Goal: Task Accomplishment & Management: Manage account settings

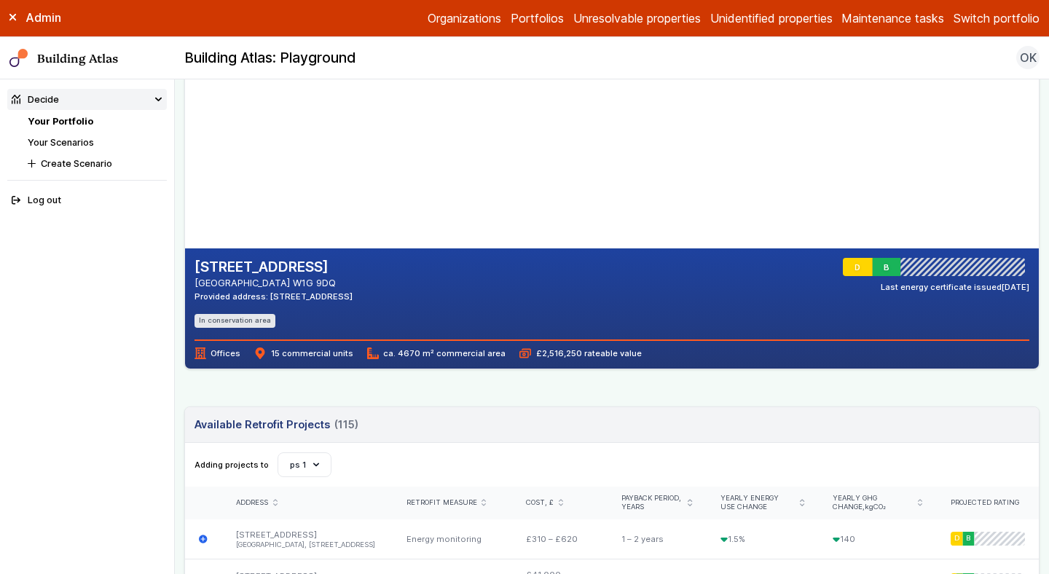
scroll to position [137, 0]
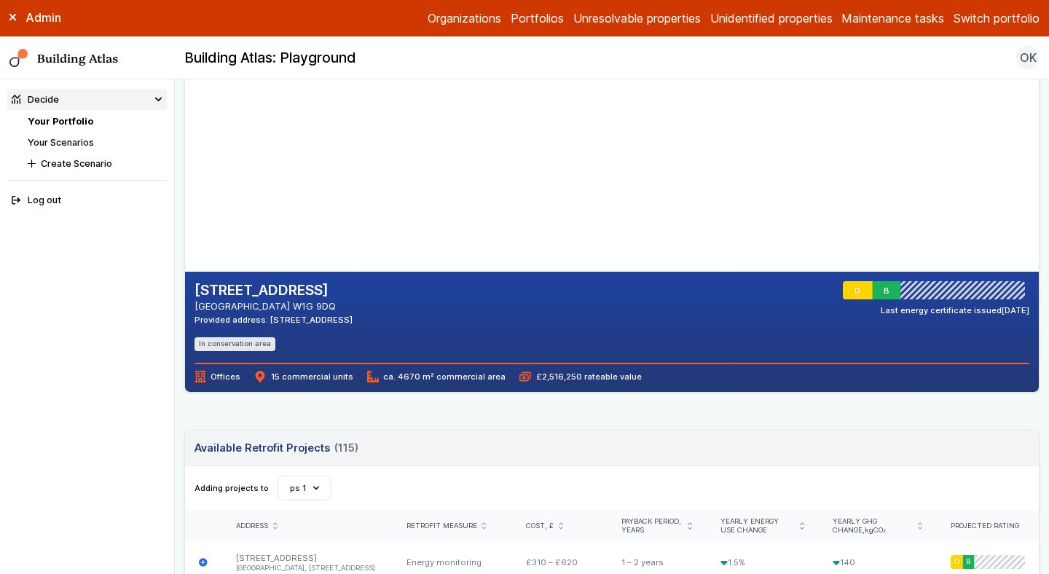
click at [971, 21] on button "Switch portfolio" at bounding box center [997, 17] width 86 height 17
click at [0, 0] on button "GP surgeries" at bounding box center [0, 0] width 0 height 0
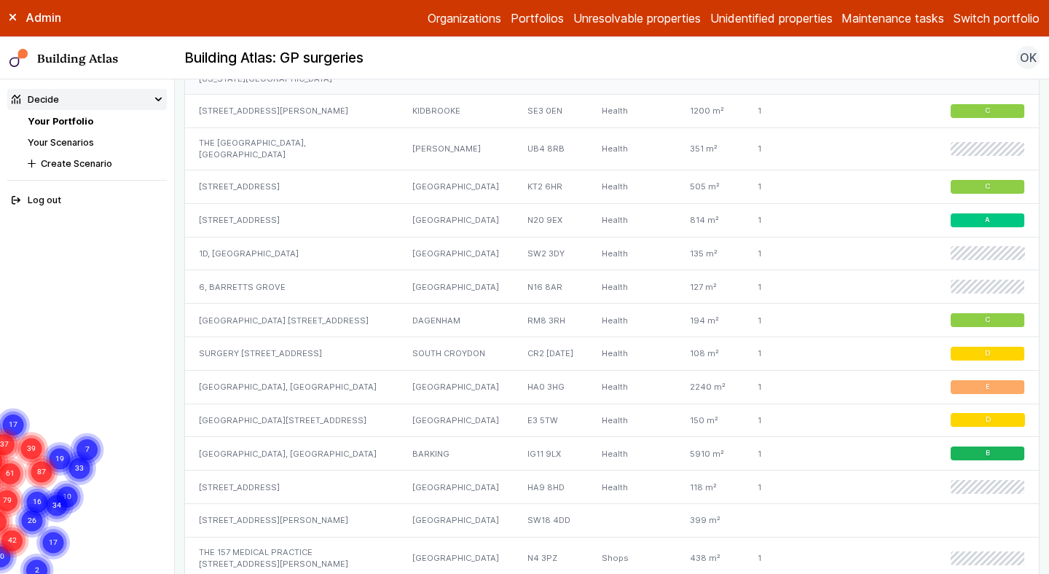
scroll to position [1103, 0]
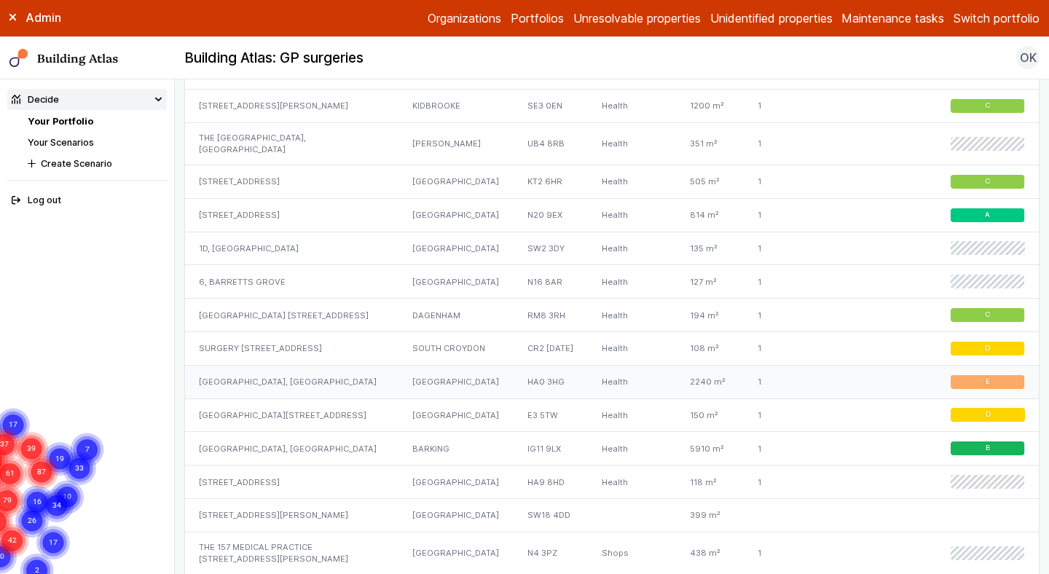
click at [431, 399] on div "[GEOGRAPHIC_DATA]" at bounding box center [456, 382] width 114 height 34
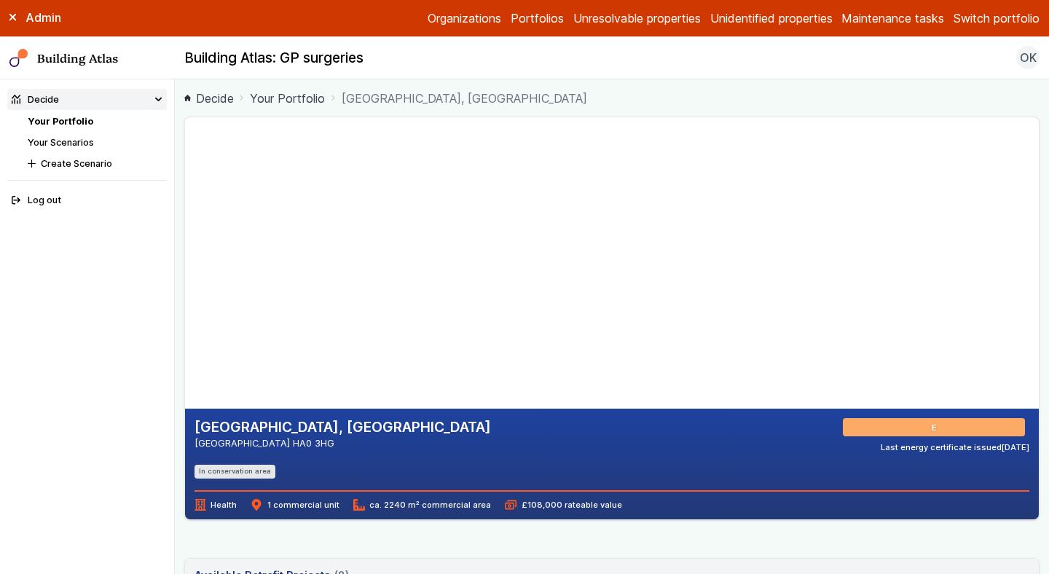
drag, startPoint x: 412, startPoint y: 184, endPoint x: 418, endPoint y: 339, distance: 155.3
click at [185, 338] on gmp-map-3d at bounding box center [185, 262] width 0 height 291
drag, startPoint x: 417, startPoint y: 378, endPoint x: 381, endPoint y: 278, distance: 106.7
click at [185, 279] on gmp-map-3d at bounding box center [185, 262] width 0 height 291
drag, startPoint x: 388, startPoint y: 340, endPoint x: 426, endPoint y: 318, distance: 43.1
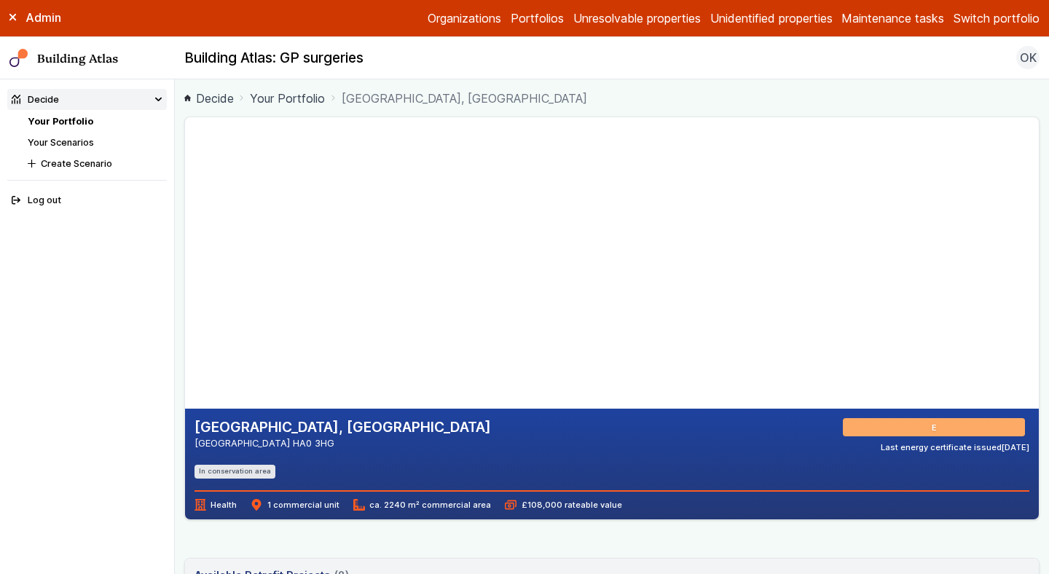
click at [185, 318] on gmp-map-3d at bounding box center [185, 262] width 0 height 291
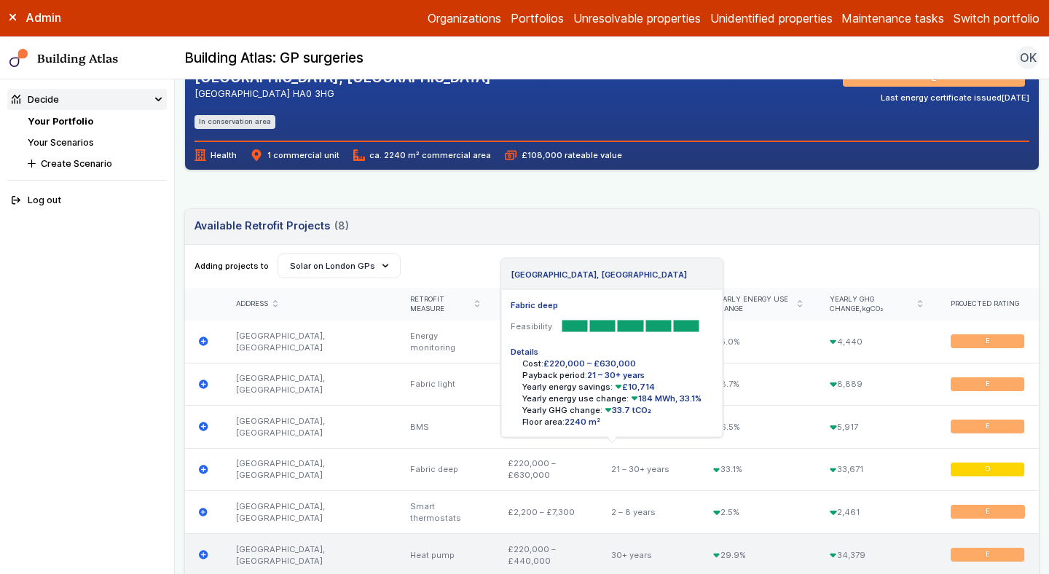
scroll to position [339, 0]
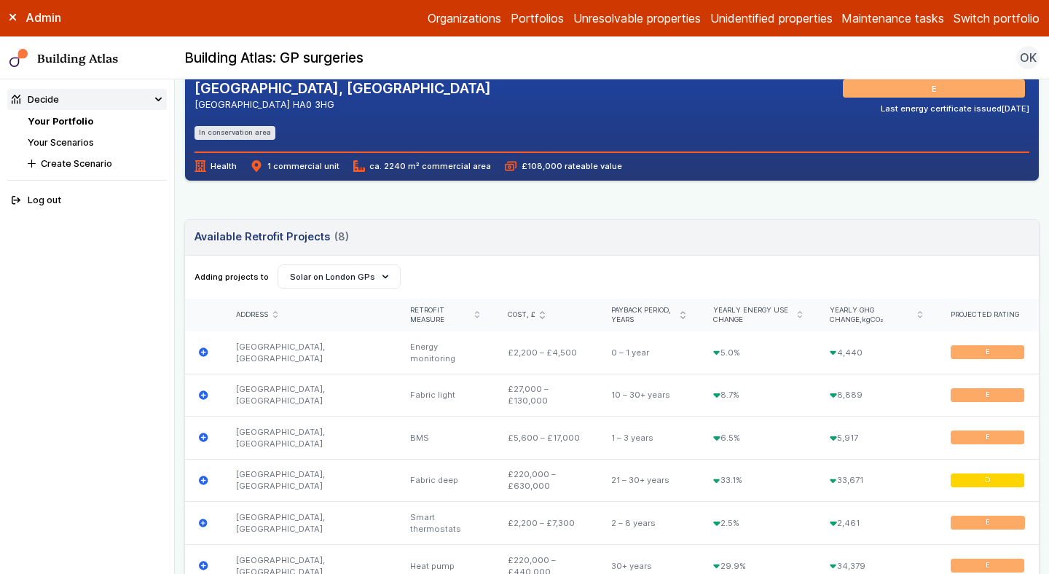
click at [685, 315] on icon "submit" at bounding box center [683, 314] width 4 height 7
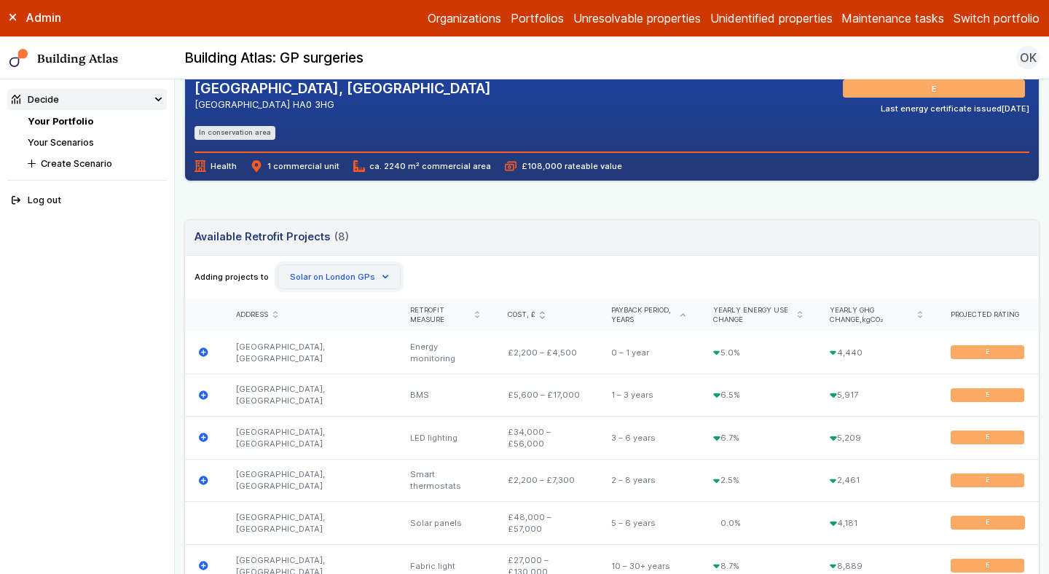
click at [383, 278] on icon "button" at bounding box center [386, 277] width 6 height 6
click at [514, 262] on div "Adding projects to Create Scenario [PERSON_NAME]’s scenario; [DATE] 12:24 [PERS…" at bounding box center [612, 278] width 854 height 44
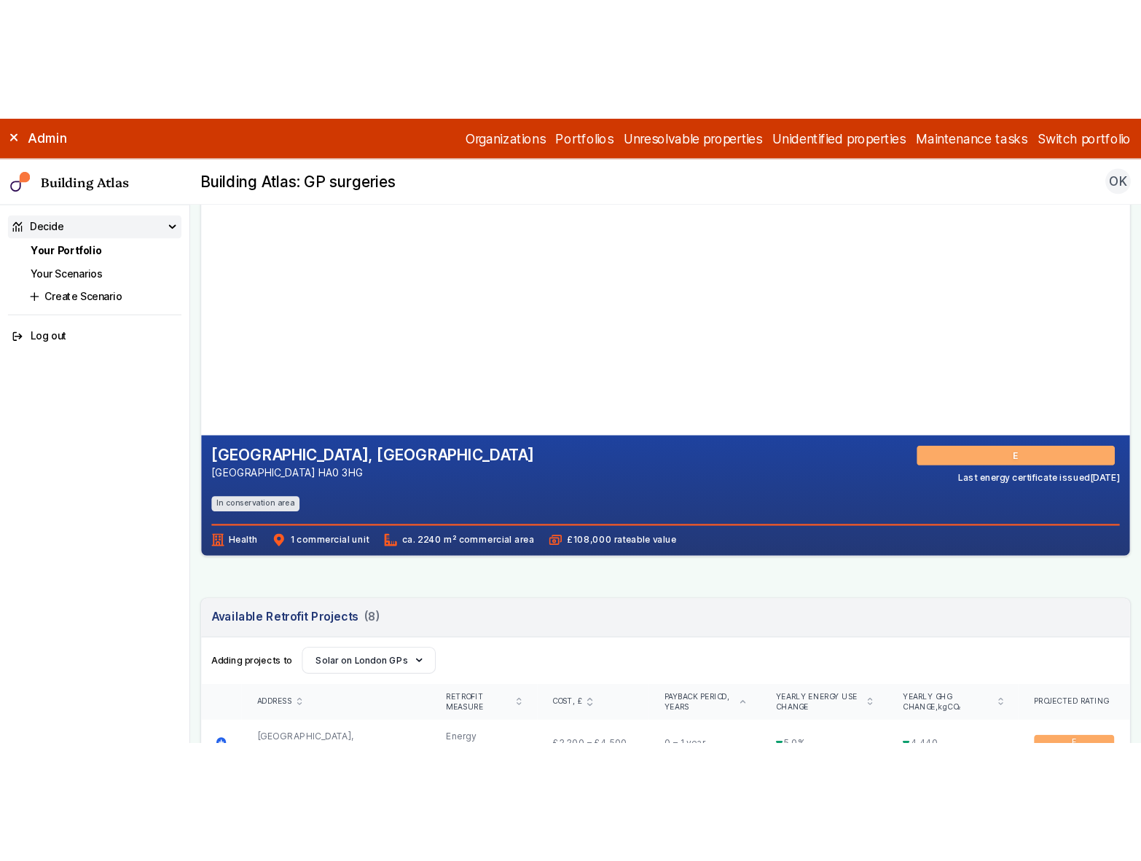
scroll to position [0, 0]
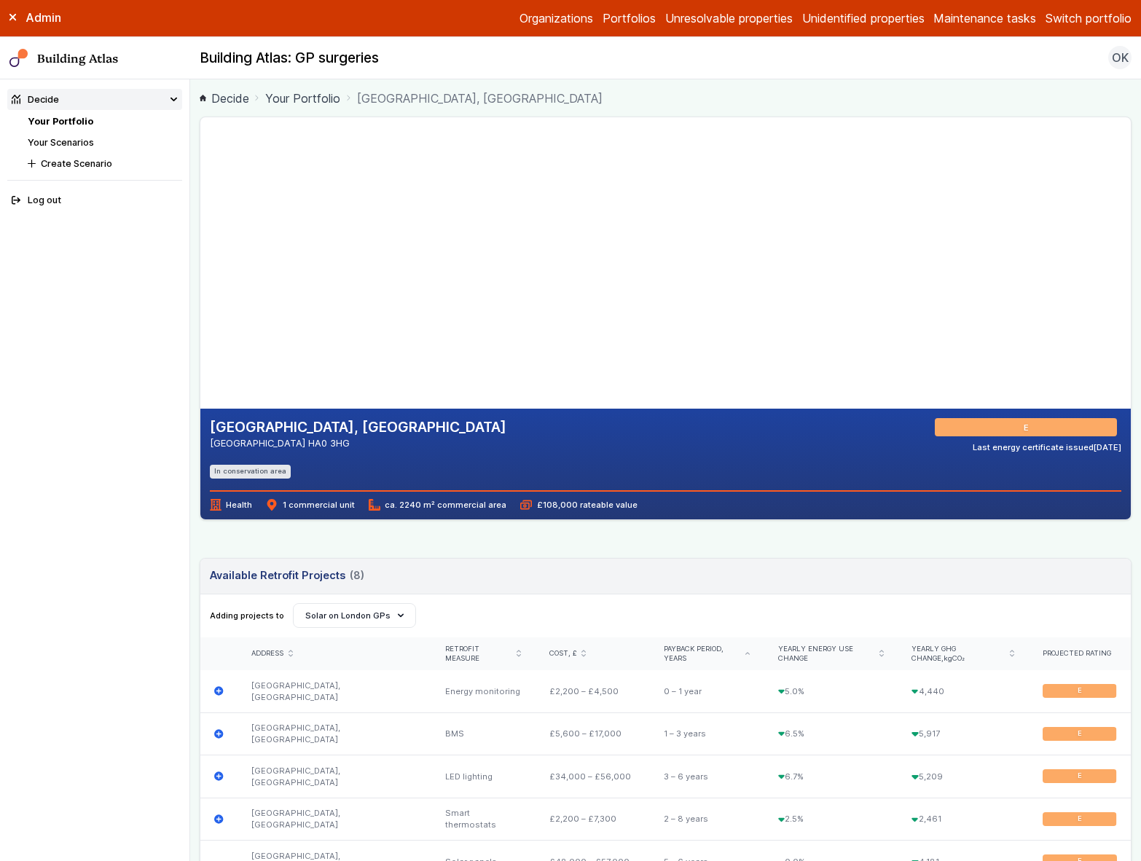
click at [61, 117] on link "Your Portfolio" at bounding box center [61, 121] width 66 height 11
click at [82, 121] on link "Your Portfolio" at bounding box center [61, 121] width 66 height 11
click at [398, 573] on header "Available Retrofit Projects (8) Loading" at bounding box center [665, 577] width 931 height 36
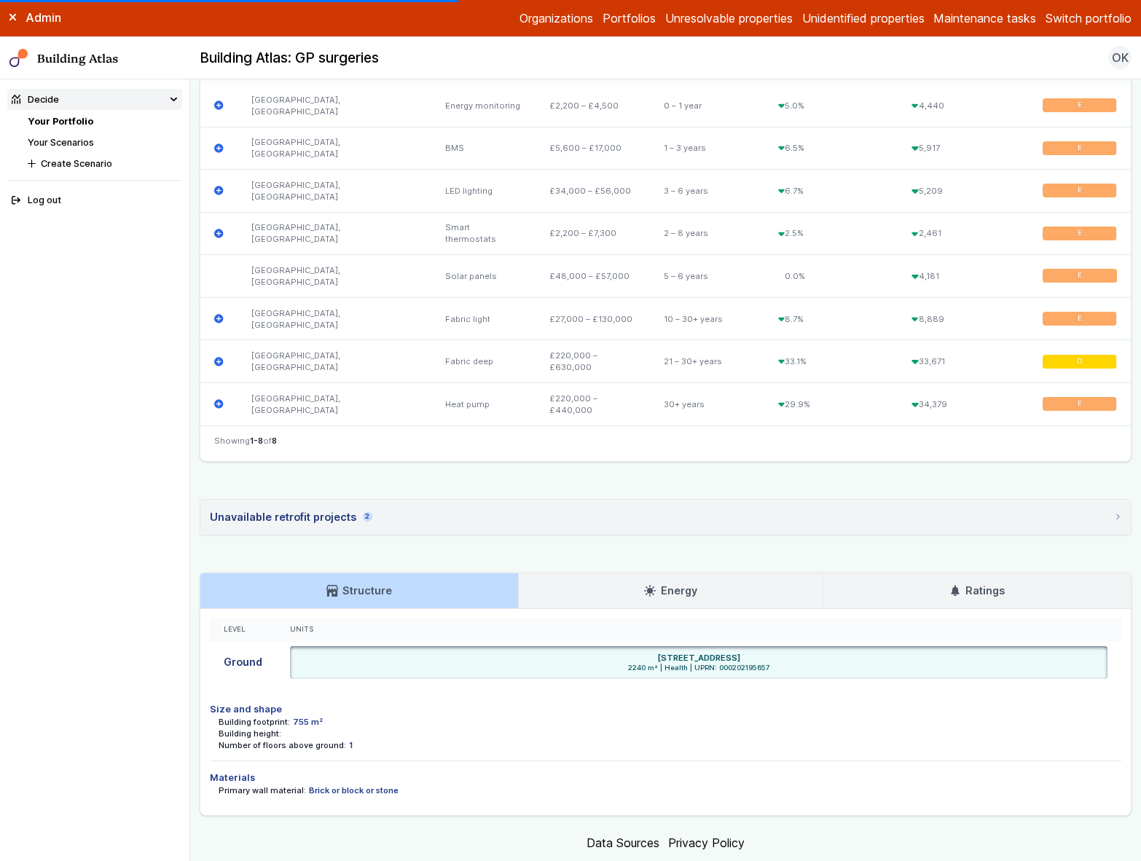
scroll to position [618, 0]
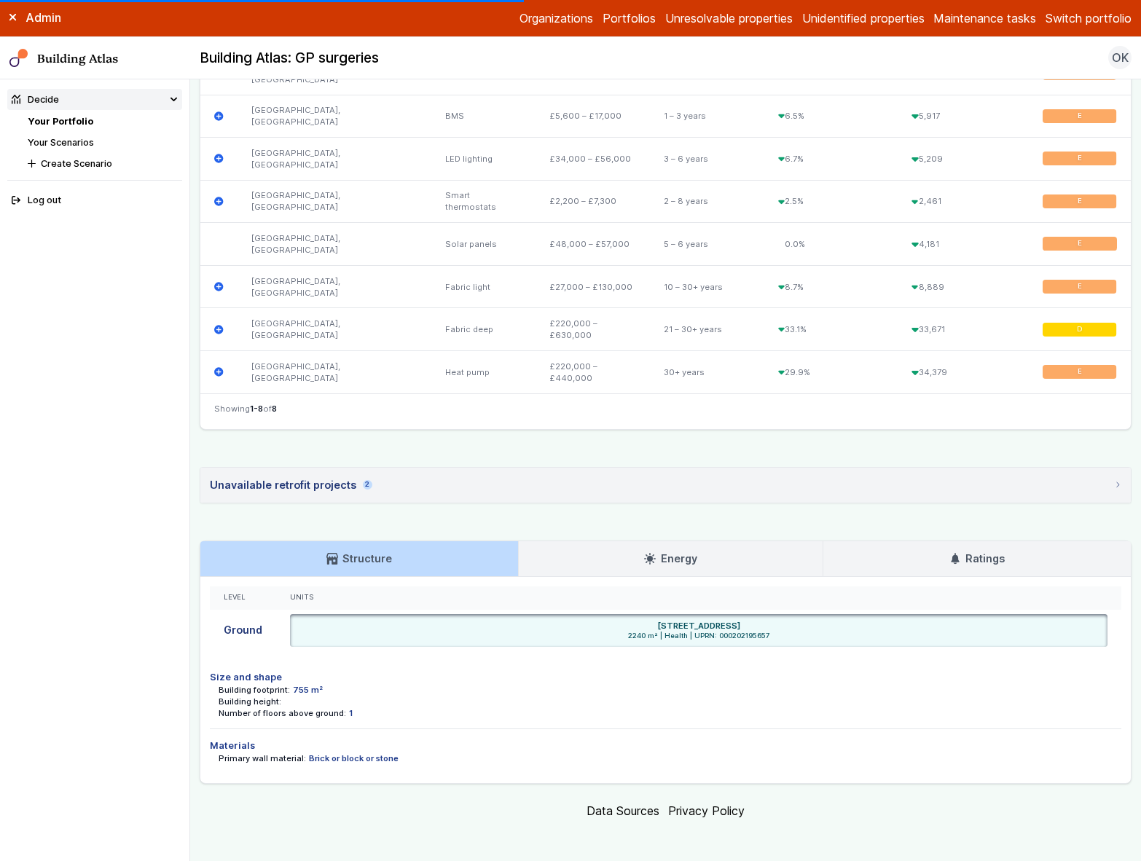
click at [590, 556] on link "Energy" at bounding box center [671, 558] width 305 height 35
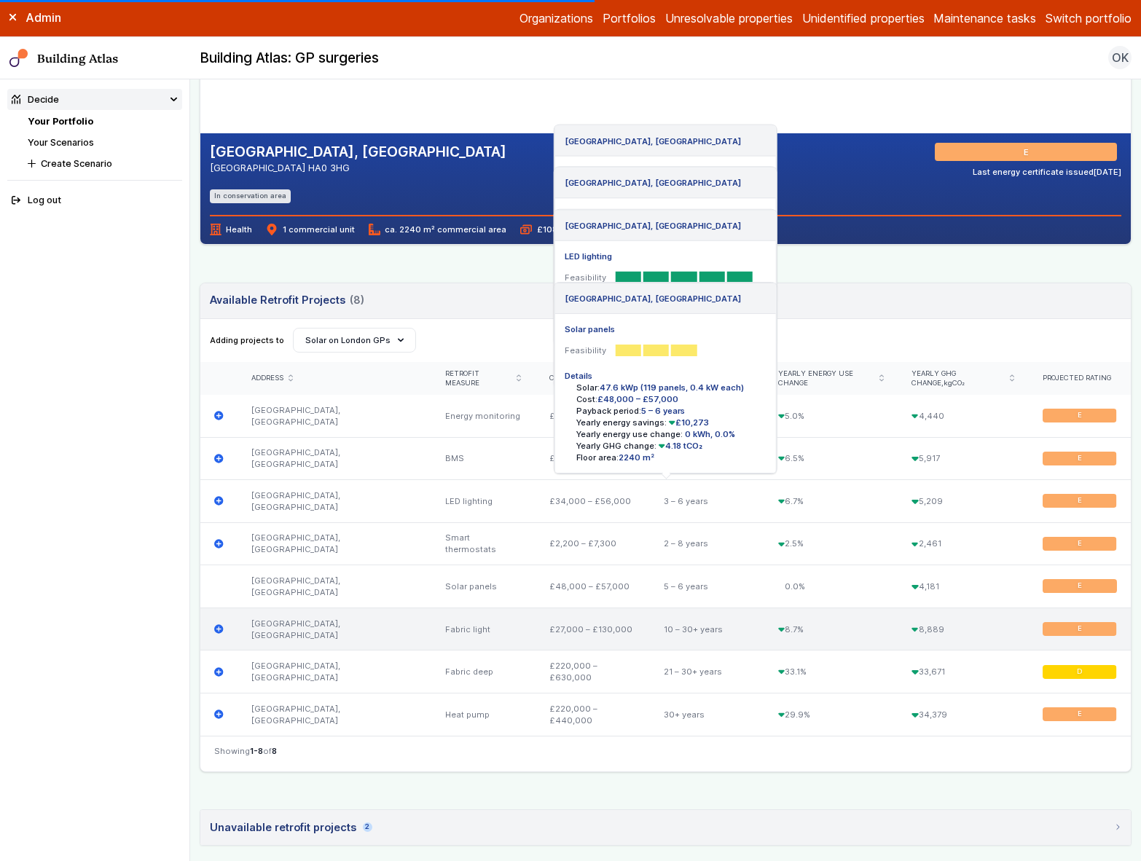
scroll to position [0, 0]
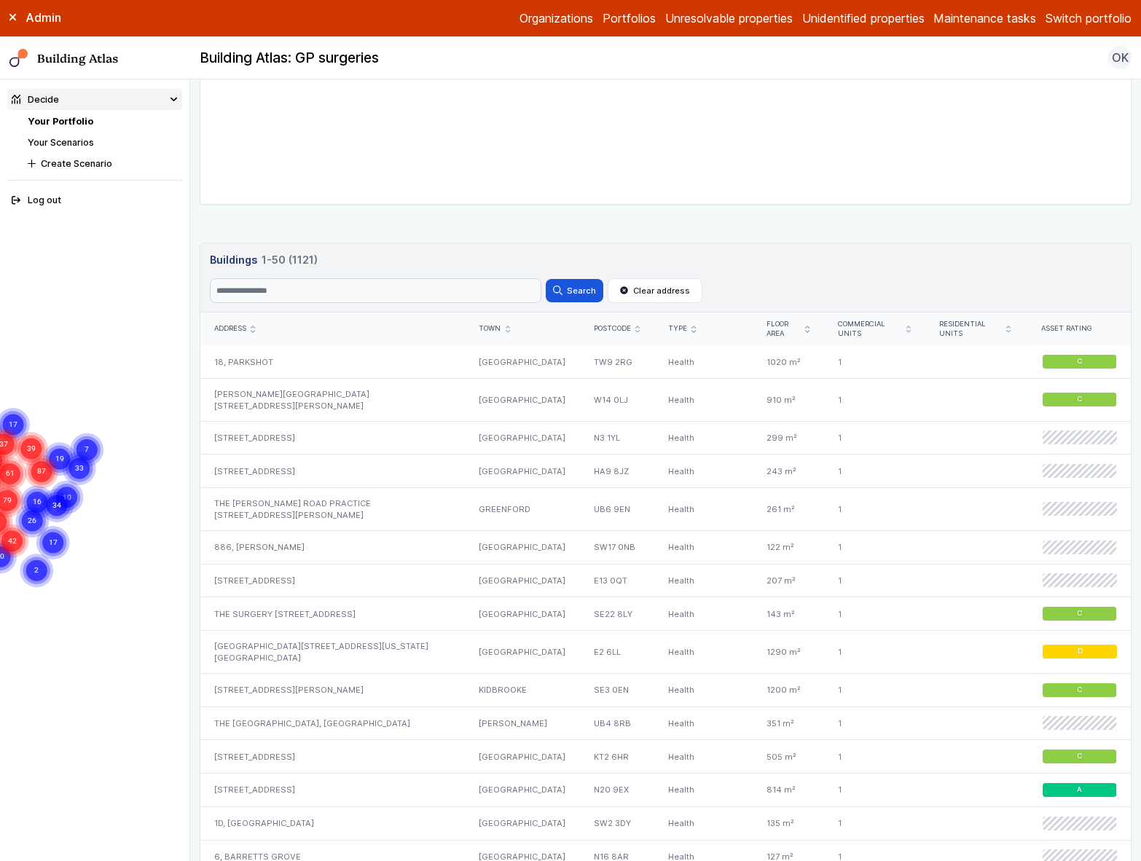
scroll to position [706, 0]
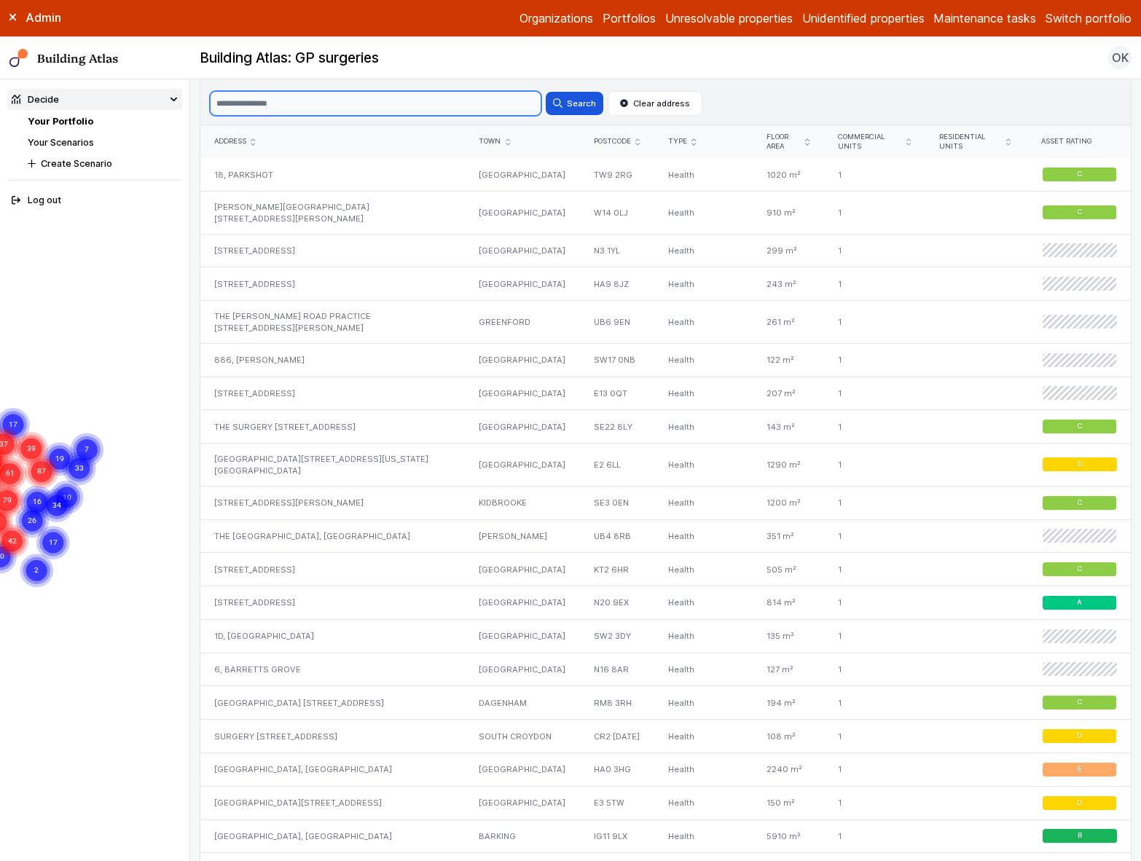
click at [394, 96] on input "Search" at bounding box center [376, 103] width 332 height 25
type input "***"
click at [546, 92] on button "Search" at bounding box center [574, 103] width 57 height 23
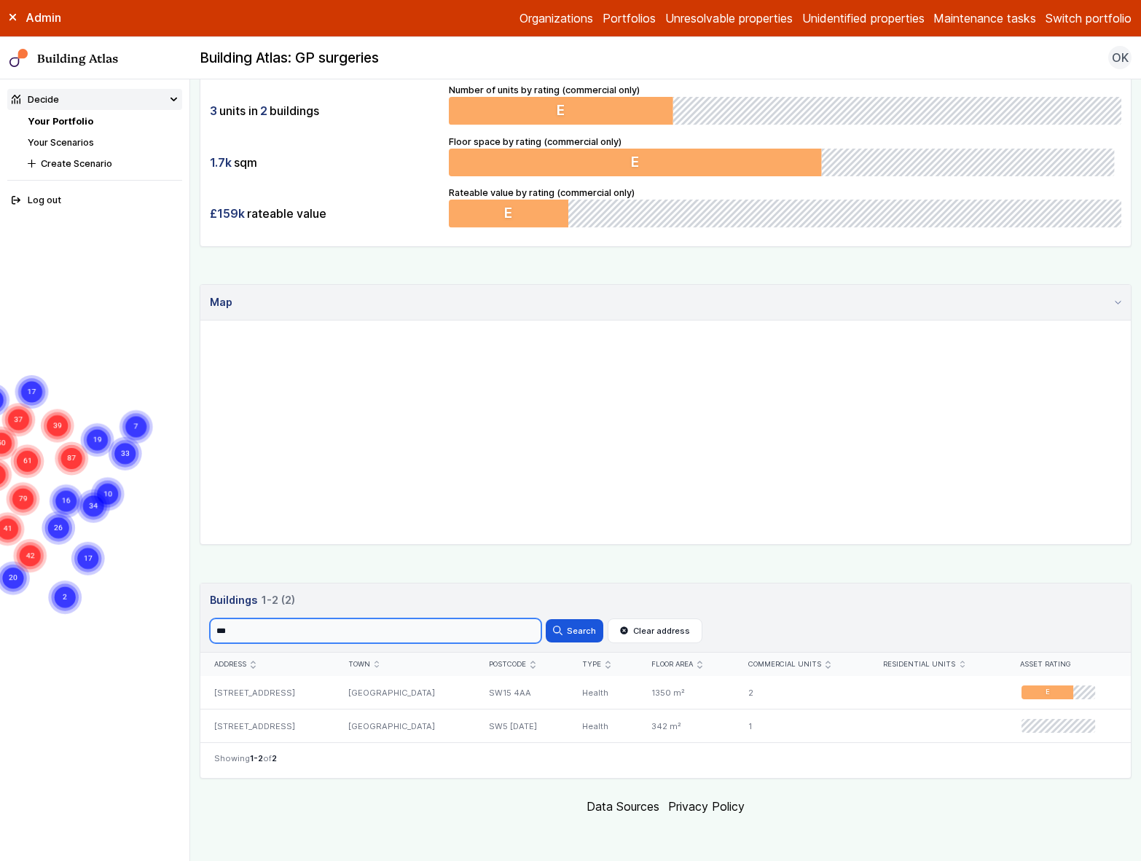
scroll to position [175, 0]
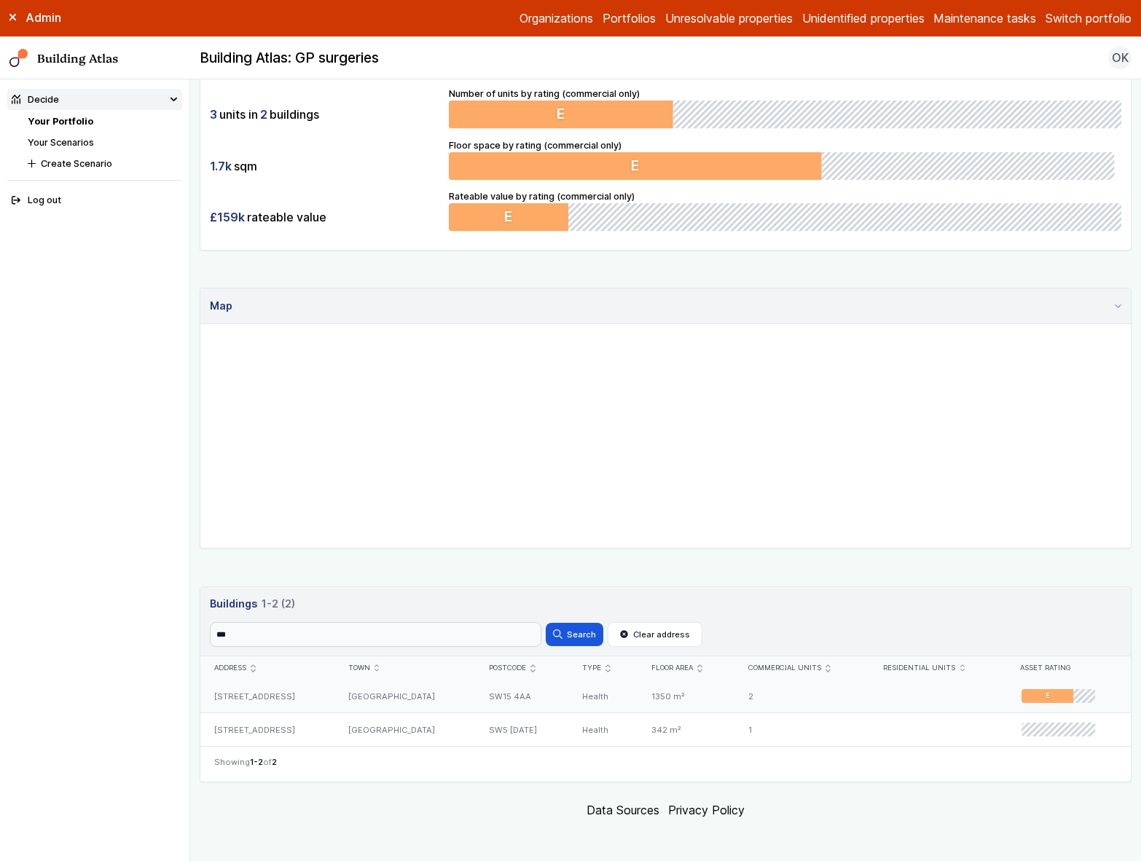
click at [386, 573] on div "[GEOGRAPHIC_DATA]" at bounding box center [404, 696] width 141 height 33
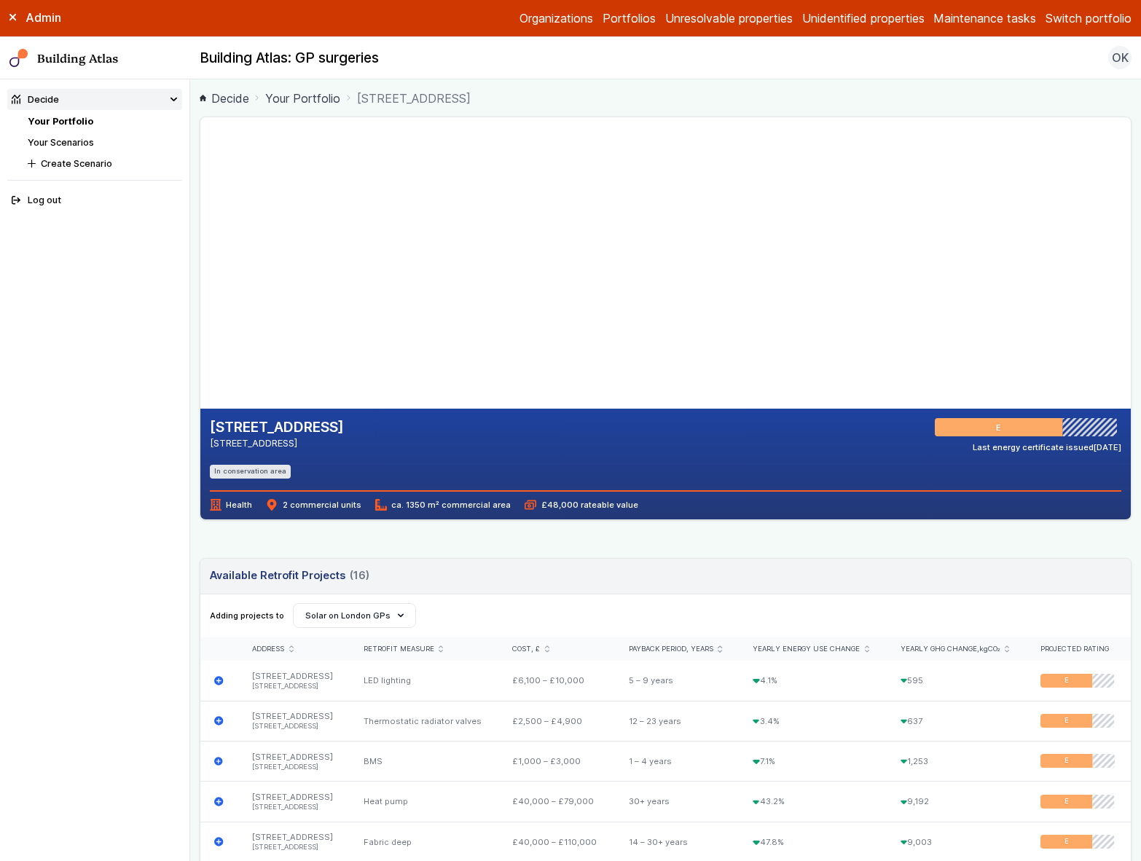
drag, startPoint x: 415, startPoint y: 248, endPoint x: 500, endPoint y: 278, distance: 90.3
click at [200, 278] on gmp-map-3d at bounding box center [200, 262] width 0 height 291
drag, startPoint x: 500, startPoint y: 280, endPoint x: 451, endPoint y: 291, distance: 50.0
click at [200, 291] on gmp-map-3d at bounding box center [200, 262] width 0 height 291
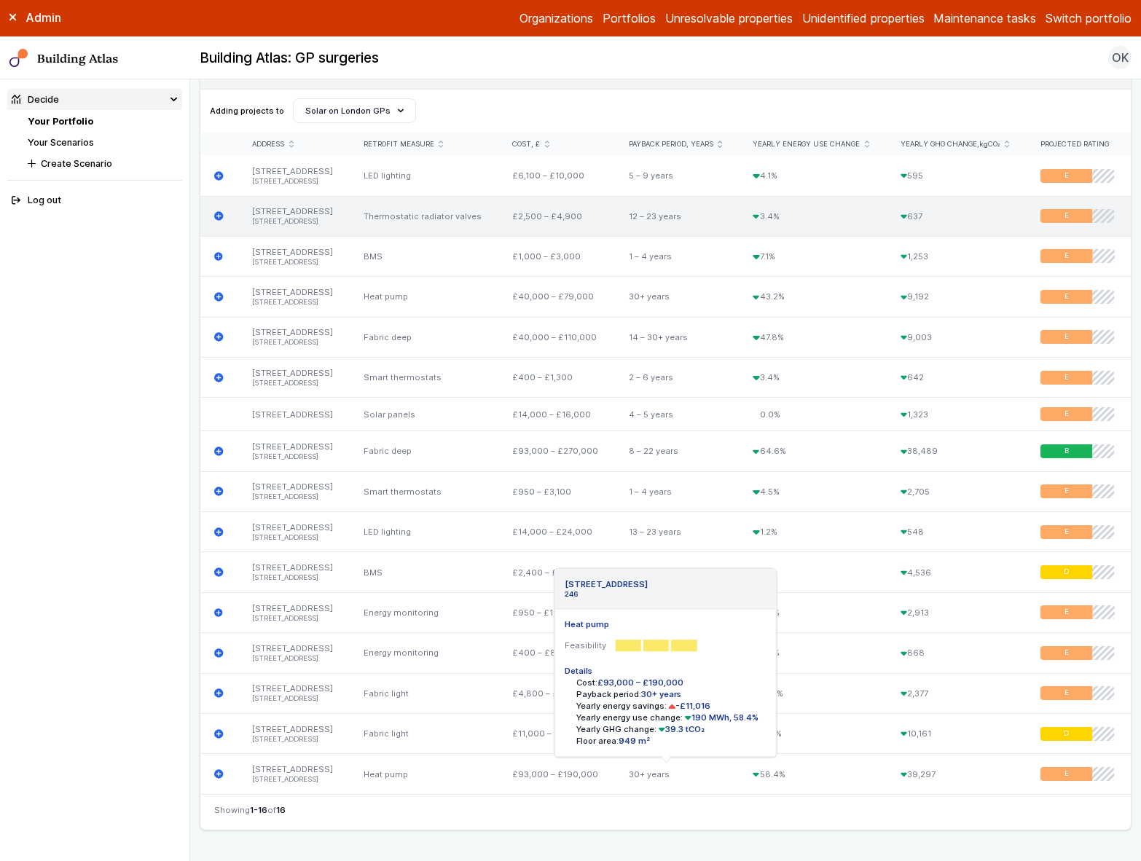
scroll to position [482, 0]
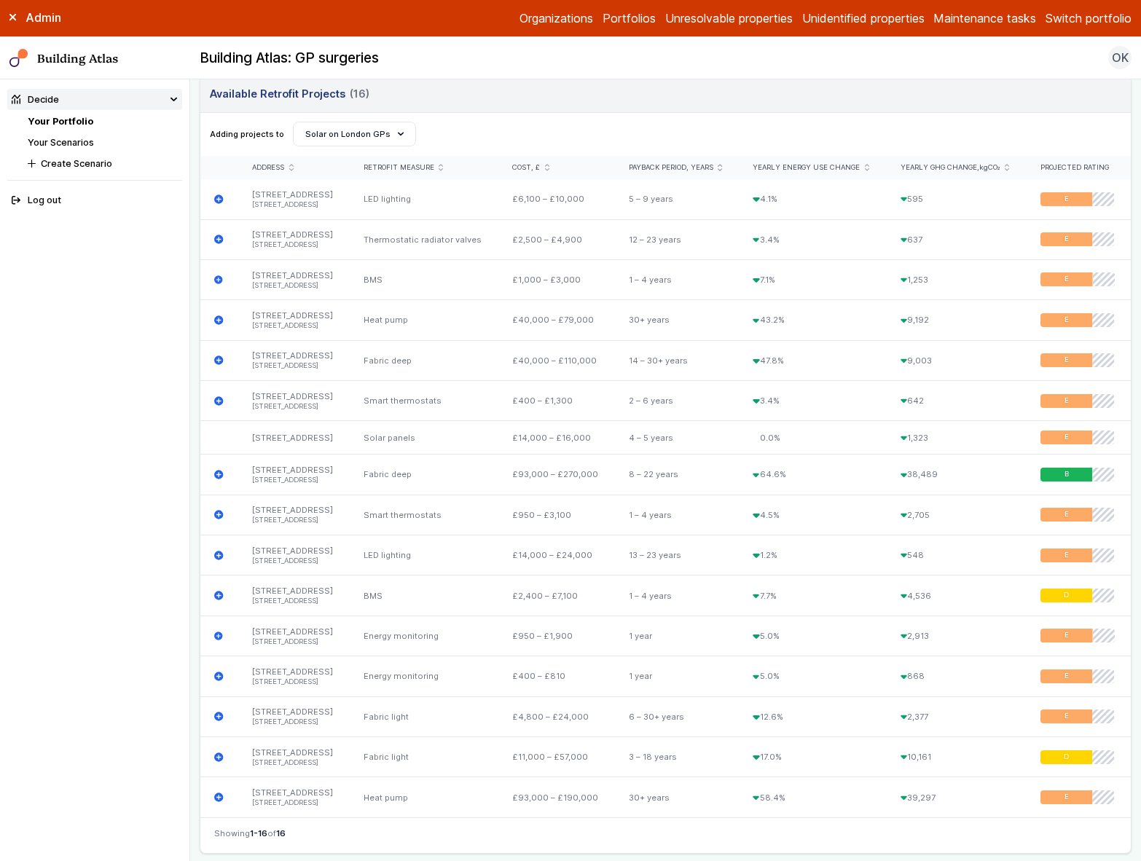
click at [1006, 167] on icon "submit" at bounding box center [1007, 167] width 4 height 7
click at [1009, 167] on div "Yearly GHG change, kgCO₂" at bounding box center [957, 167] width 112 height 9
click at [1004, 167] on div "Yearly GHG change, kgCO₂" at bounding box center [957, 167] width 112 height 9
click at [1007, 167] on div "Yearly GHG change, kgCO₂" at bounding box center [957, 167] width 112 height 9
click at [1006, 166] on icon "submit" at bounding box center [1007, 167] width 4 height 3
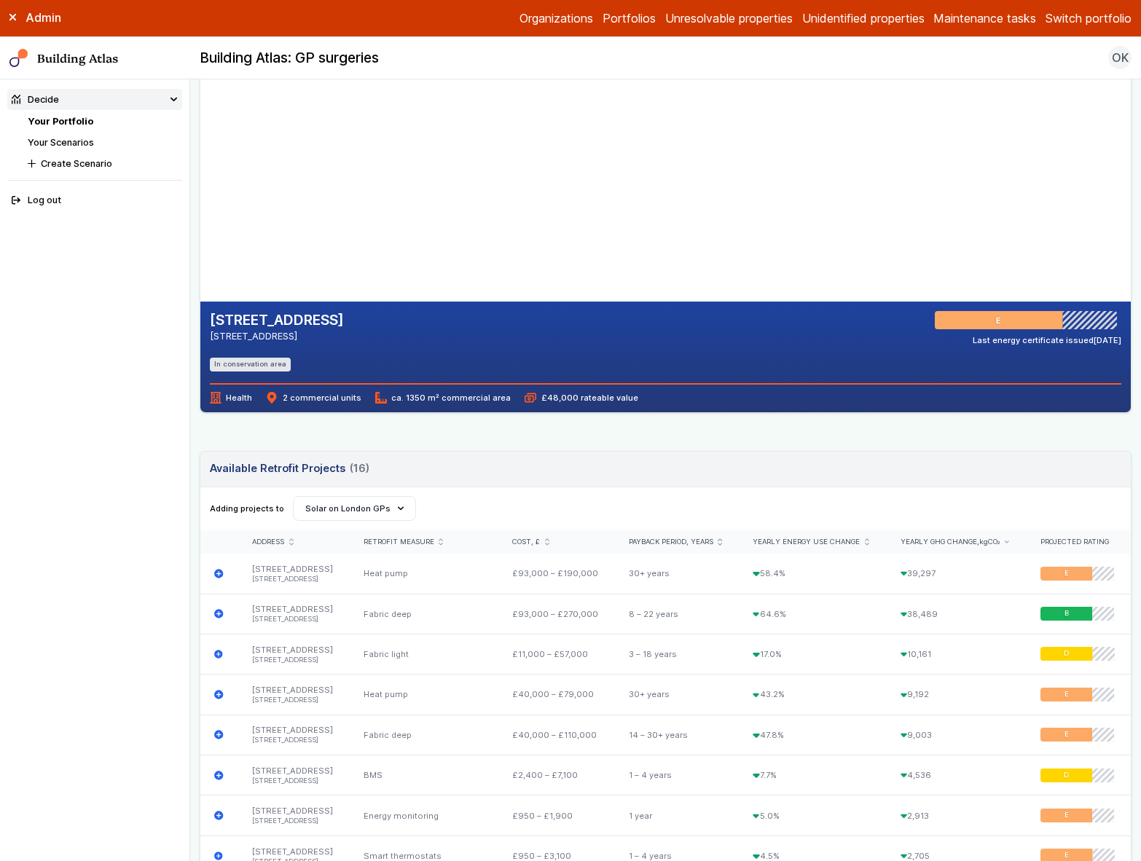
scroll to position [103, 0]
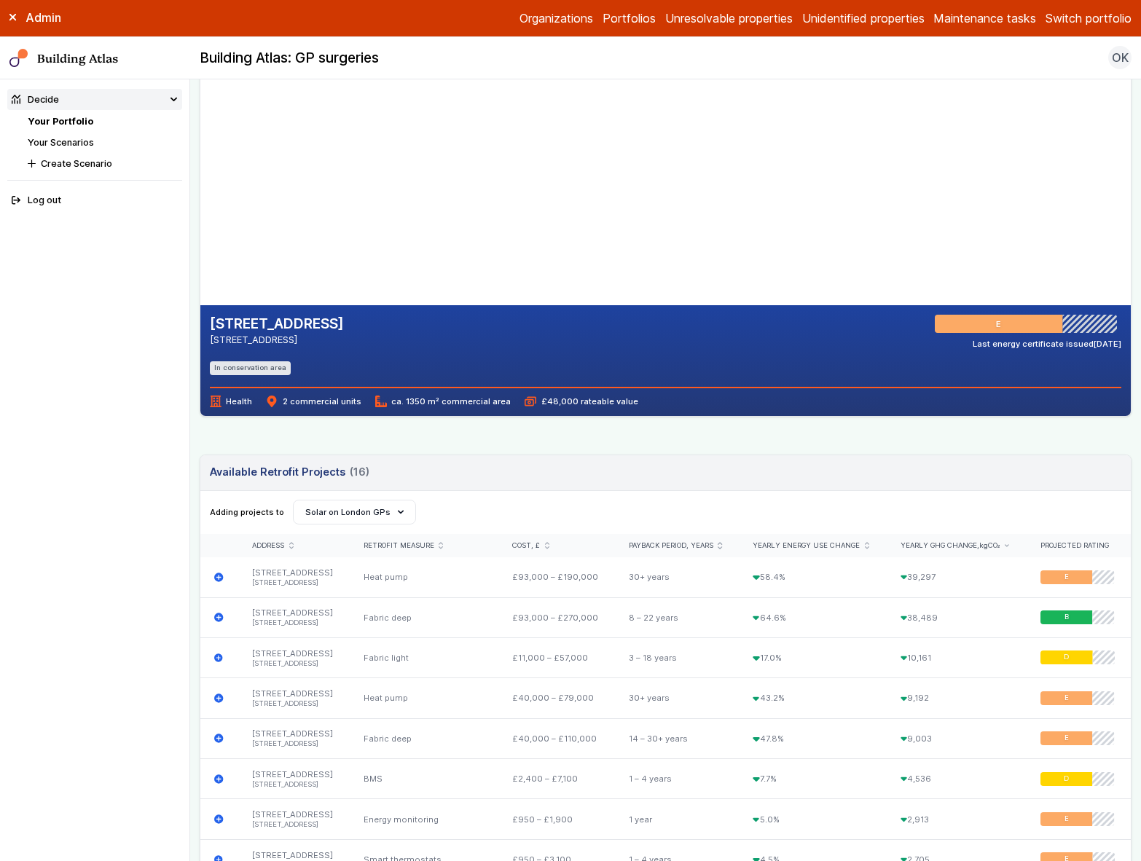
click at [1009, 458] on header "Available Retrofit Projects (16) Loading" at bounding box center [665, 473] width 931 height 36
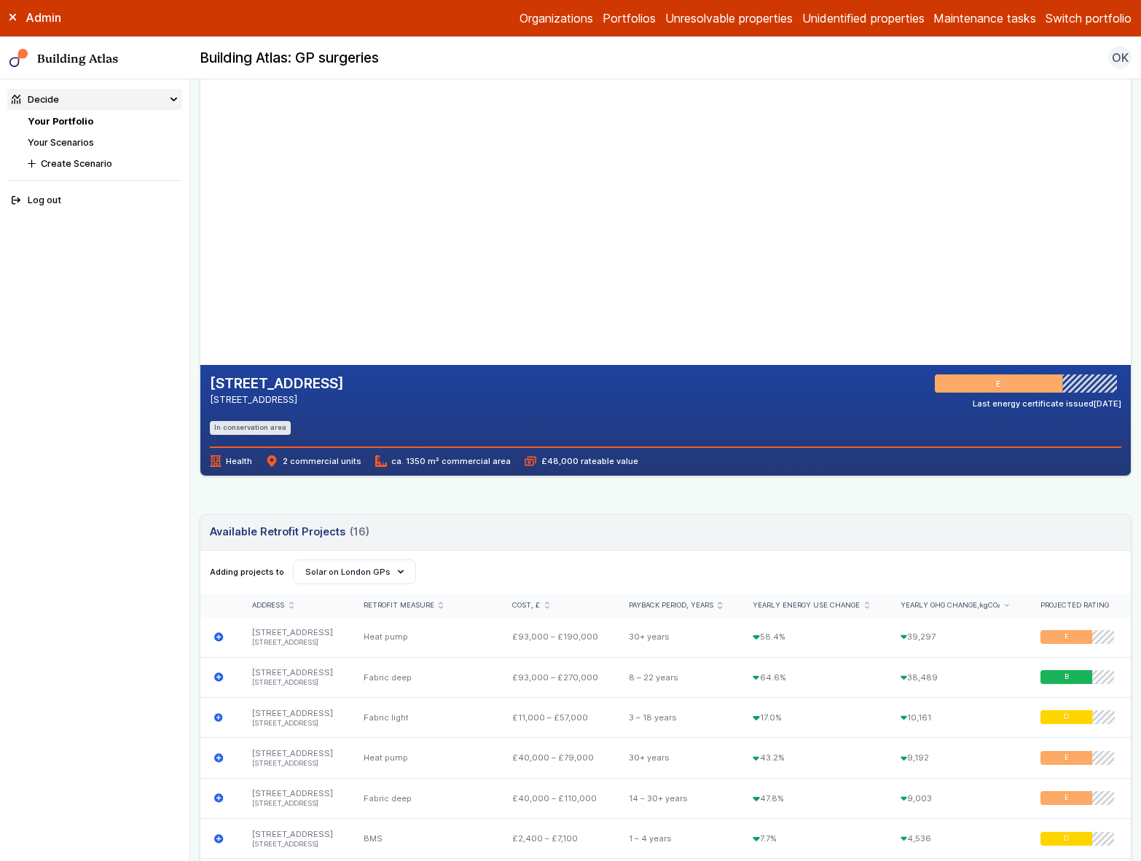
scroll to position [0, 0]
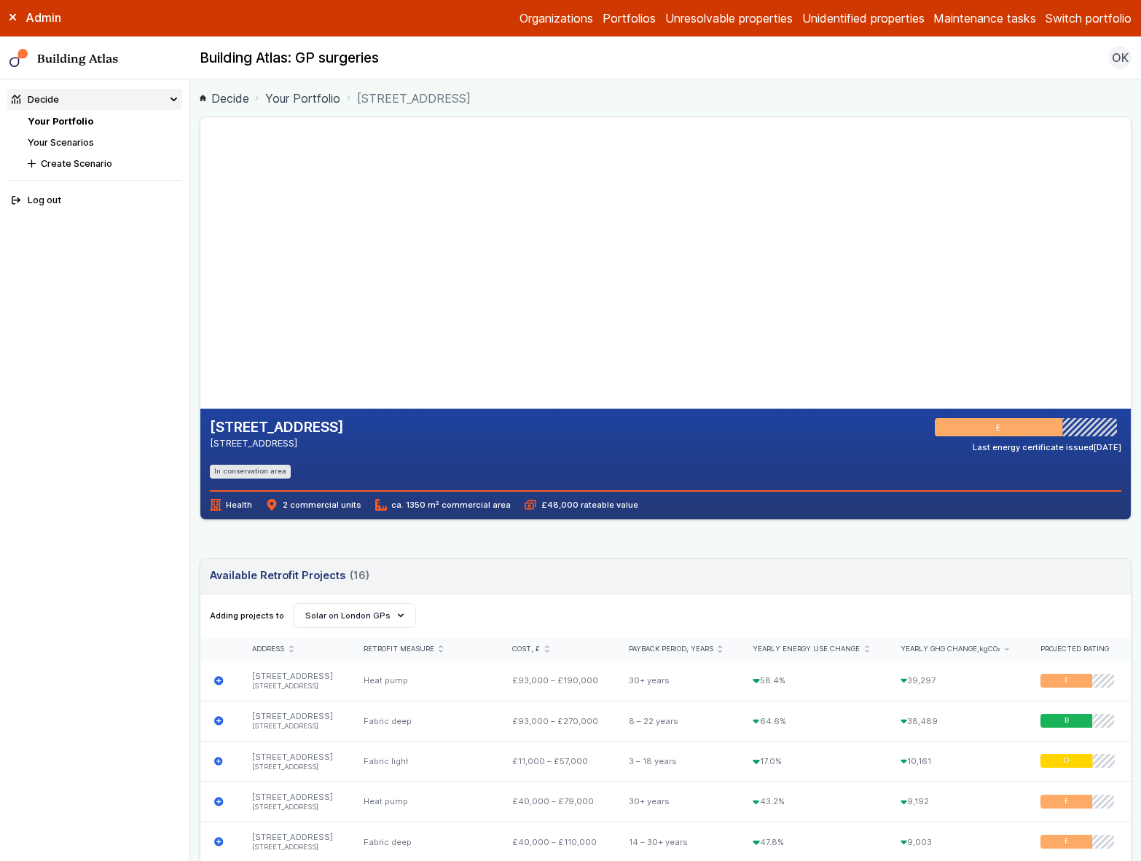
click at [66, 142] on link "Your Scenarios" at bounding box center [61, 142] width 66 height 11
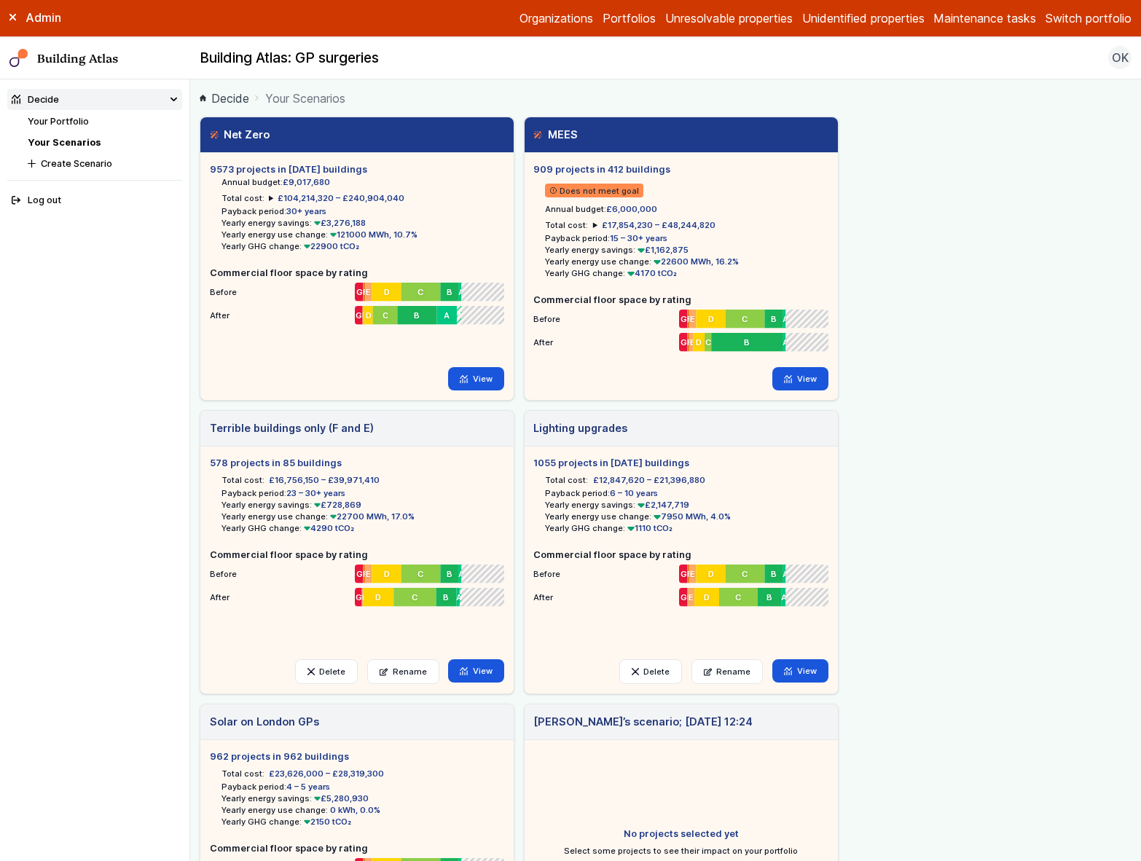
click at [1049, 19] on button "Switch portfolio" at bounding box center [1089, 17] width 86 height 17
click at [0, 0] on button "Westminster LA" at bounding box center [0, 0] width 0 height 0
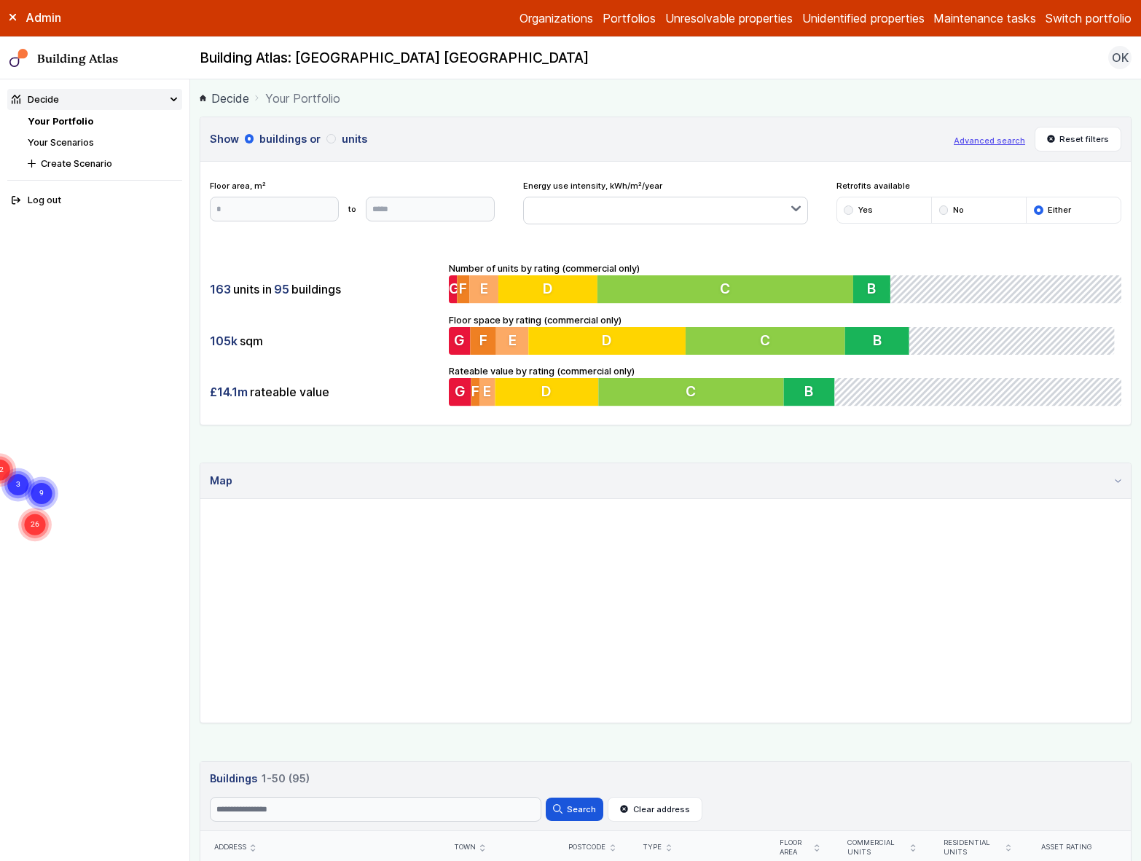
click at [74, 144] on link "Your Scenarios" at bounding box center [61, 142] width 66 height 11
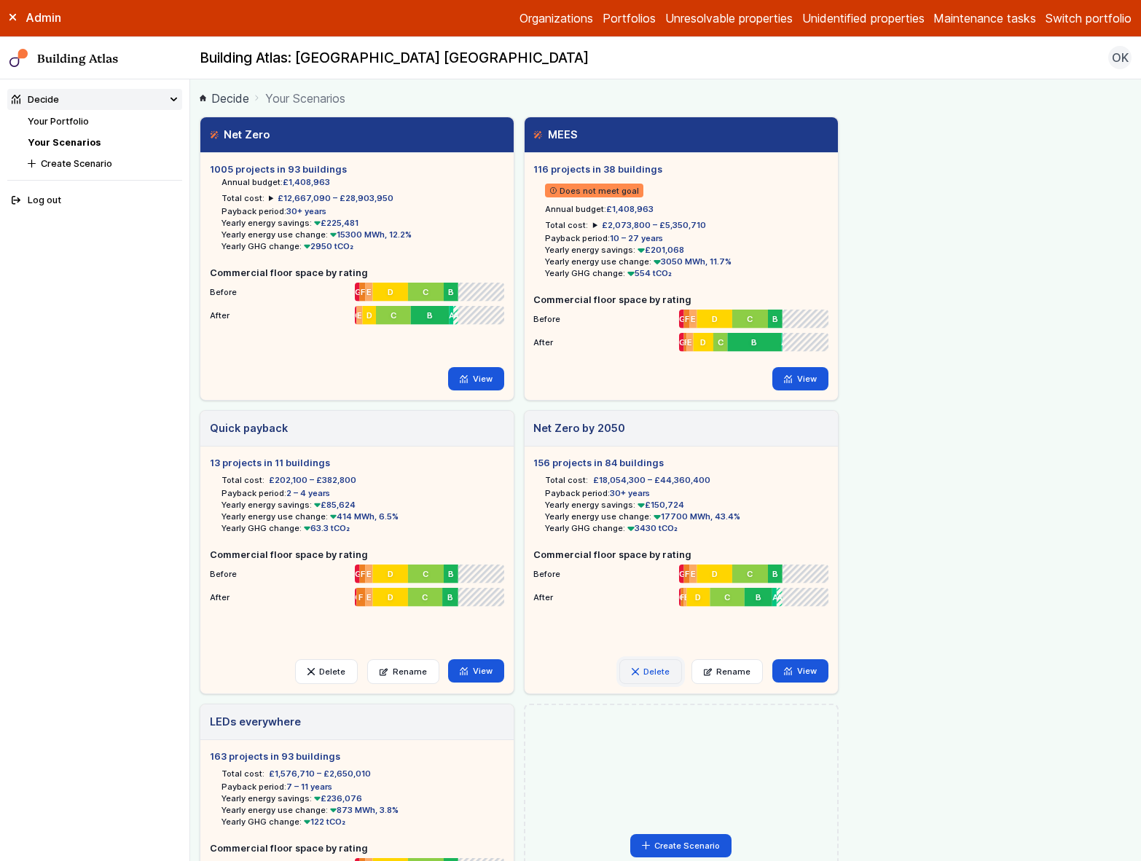
click at [651, 573] on button "Delete" at bounding box center [650, 671] width 63 height 25
click at [0, 0] on button "Delete" at bounding box center [0, 0] width 0 height 0
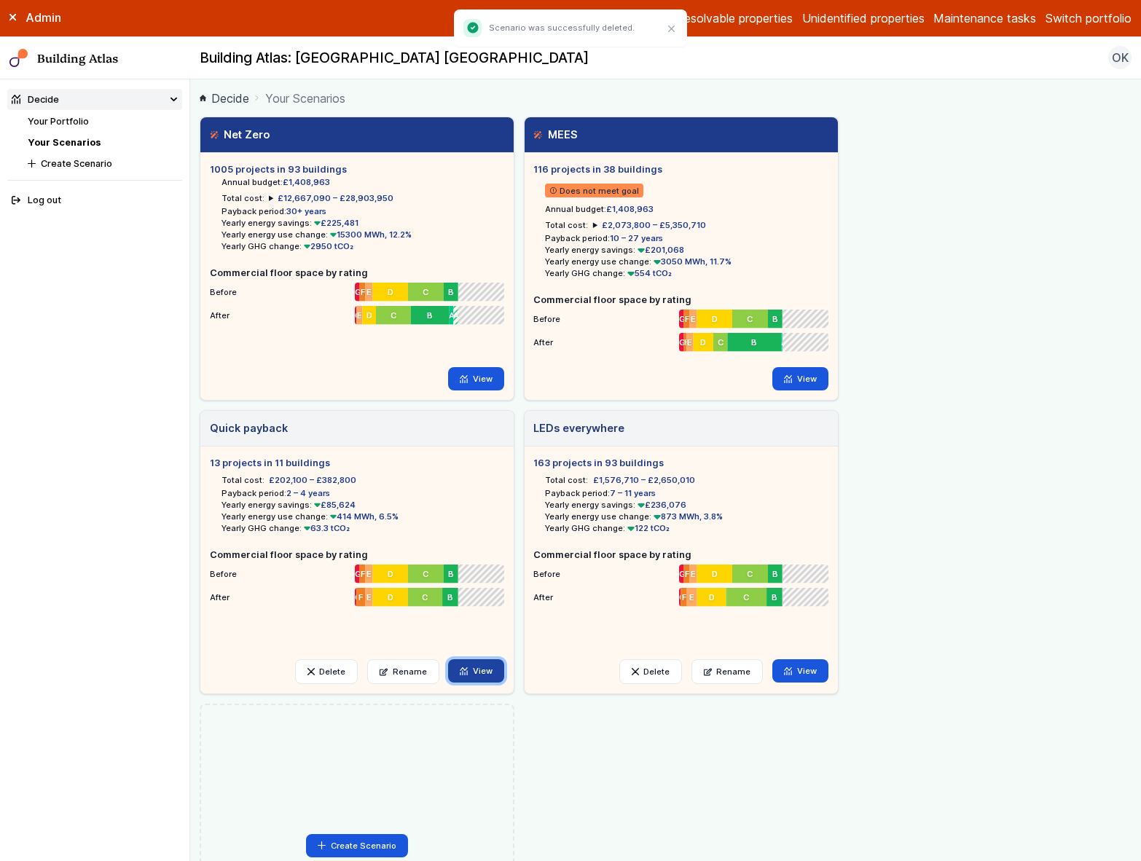
click at [482, 676] on link "View" at bounding box center [476, 670] width 56 height 23
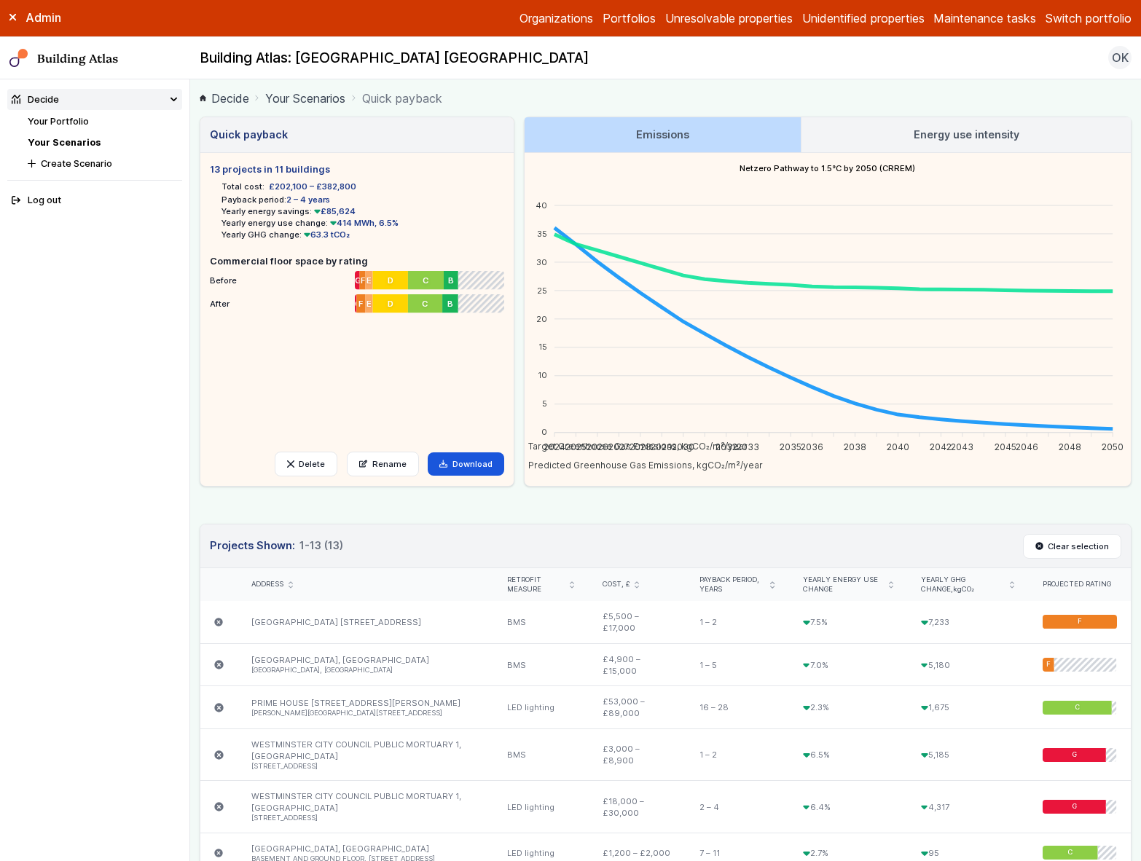
click at [770, 585] on icon "submit" at bounding box center [772, 584] width 4 height 7
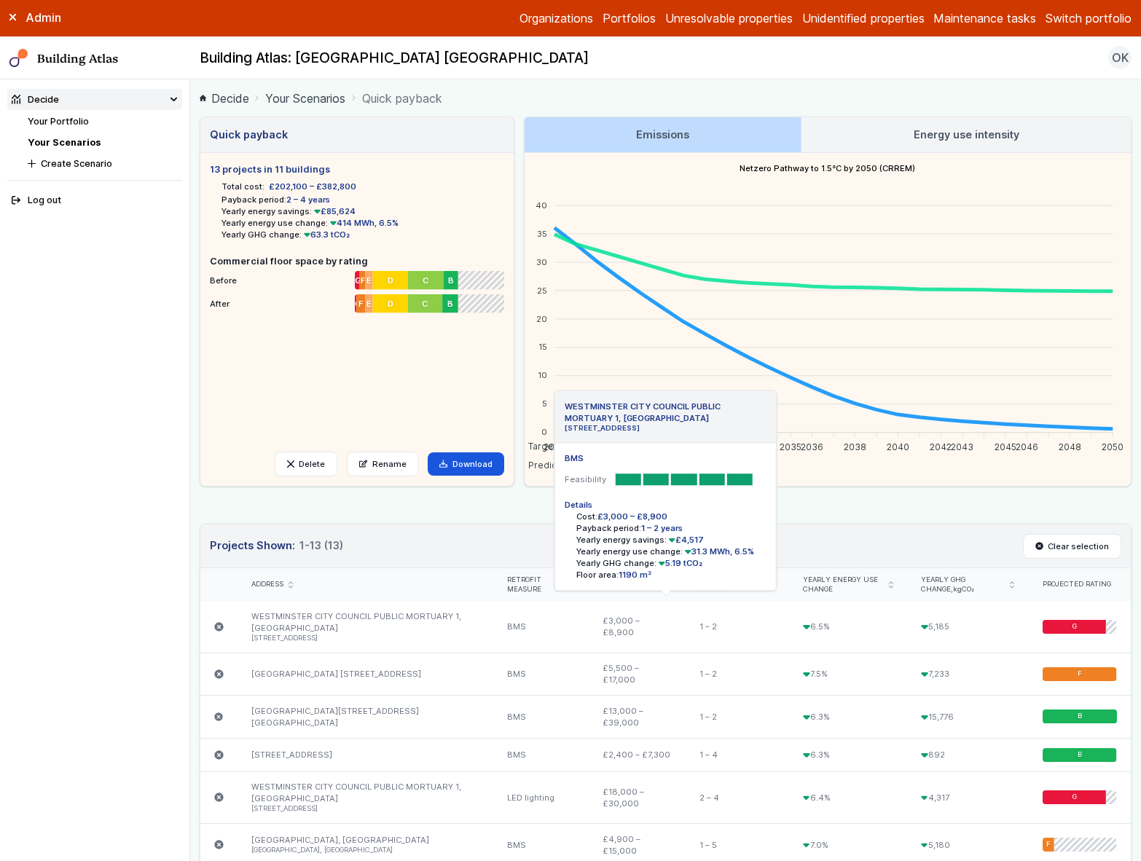
click at [216, 626] on icon "submit" at bounding box center [218, 626] width 9 height 9
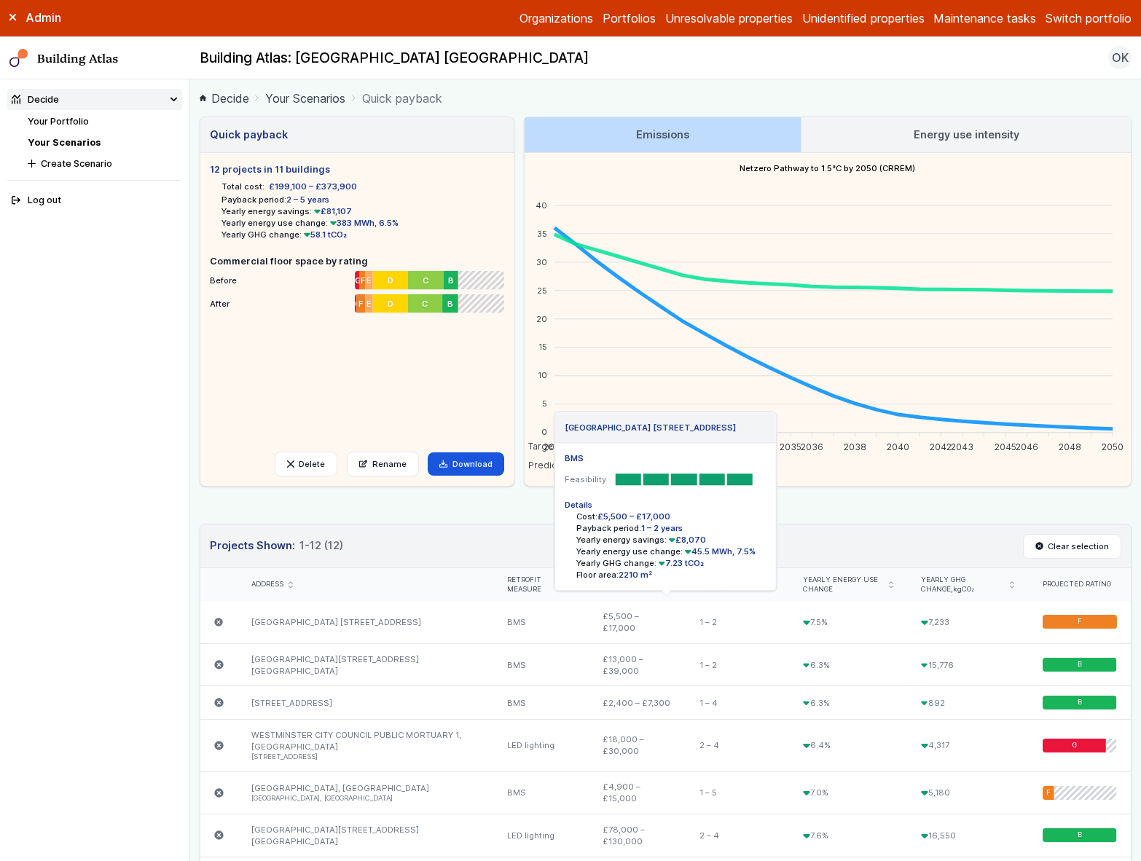
click at [216, 620] on icon "submit" at bounding box center [218, 622] width 9 height 9
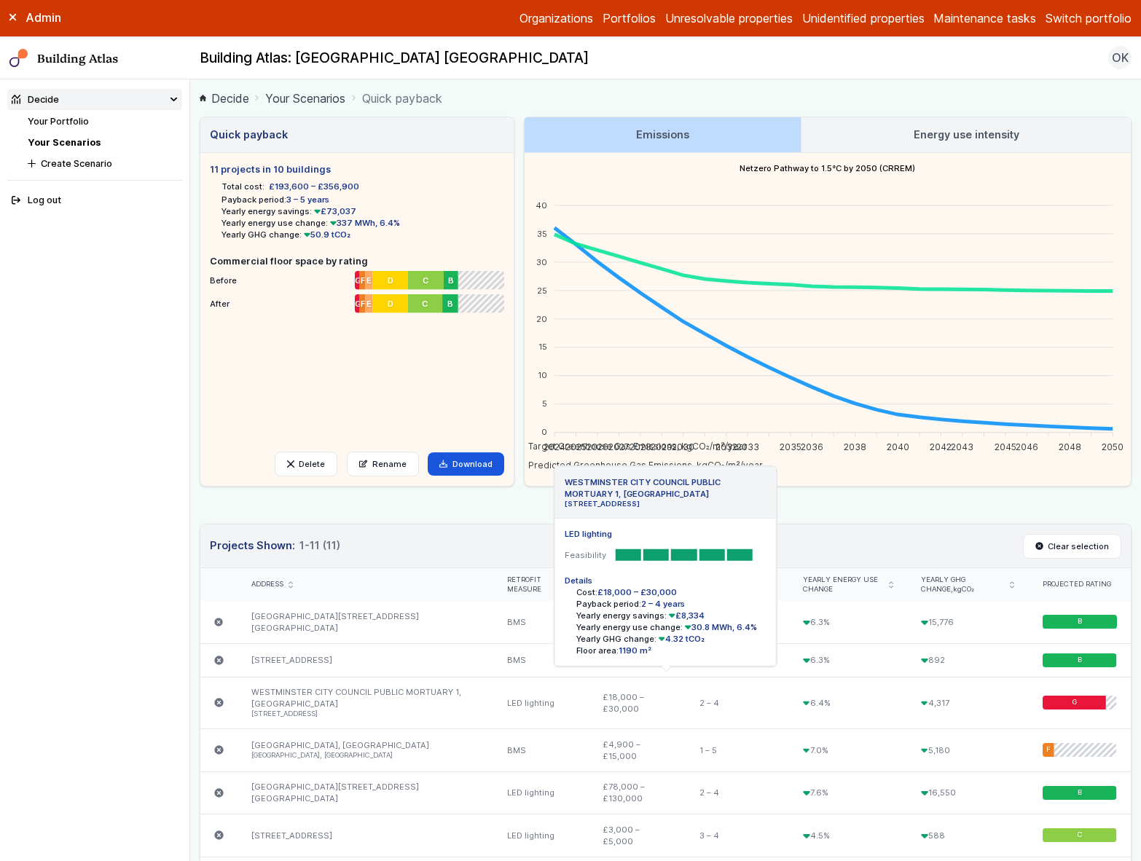
click at [218, 700] on icon "submit" at bounding box center [218, 702] width 9 height 9
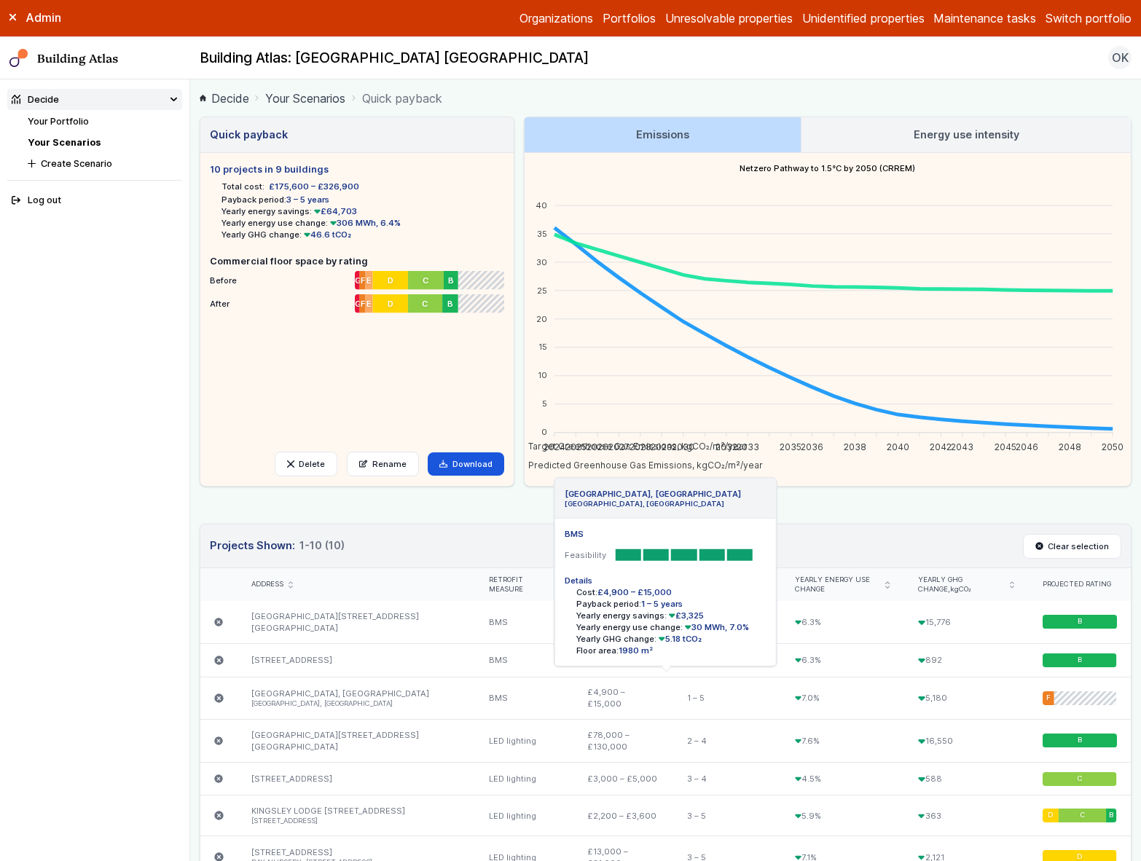
click at [217, 694] on icon "submit" at bounding box center [218, 698] width 9 height 9
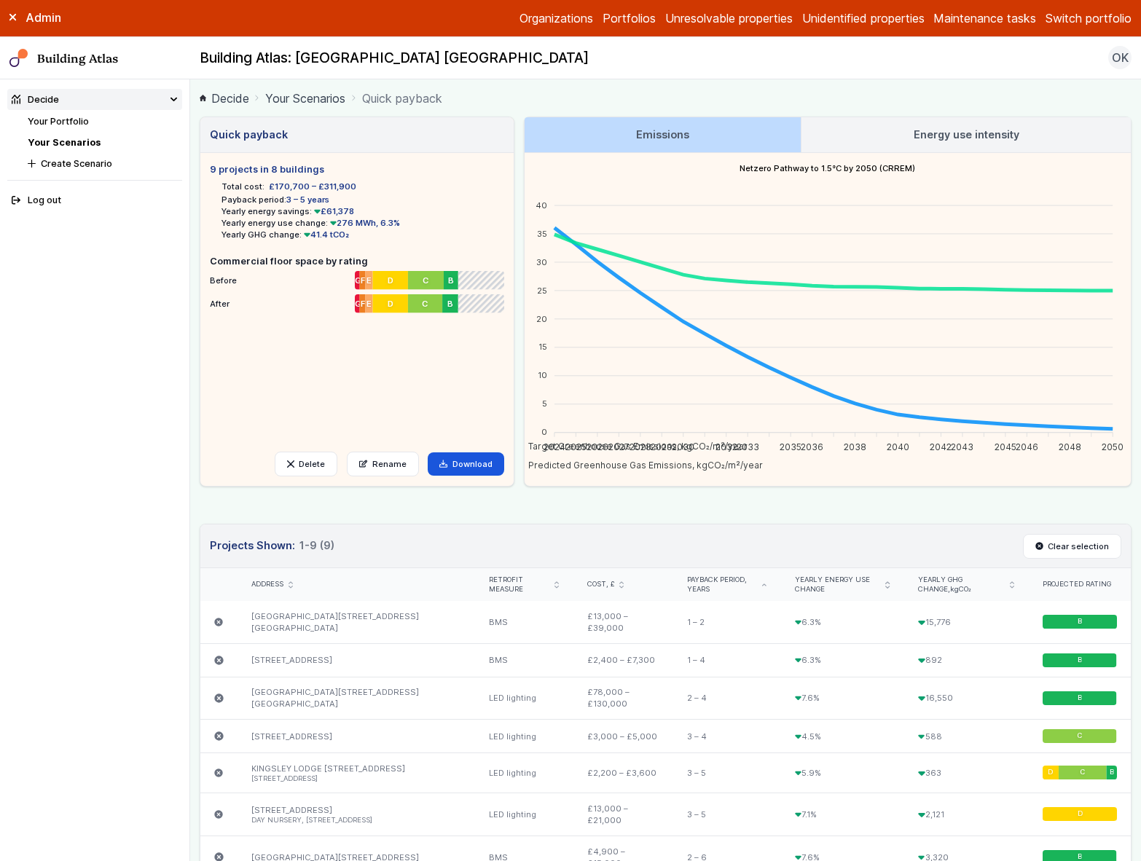
click at [889, 129] on link "Energy use intensity" at bounding box center [966, 134] width 329 height 35
